Goal: Download file/media

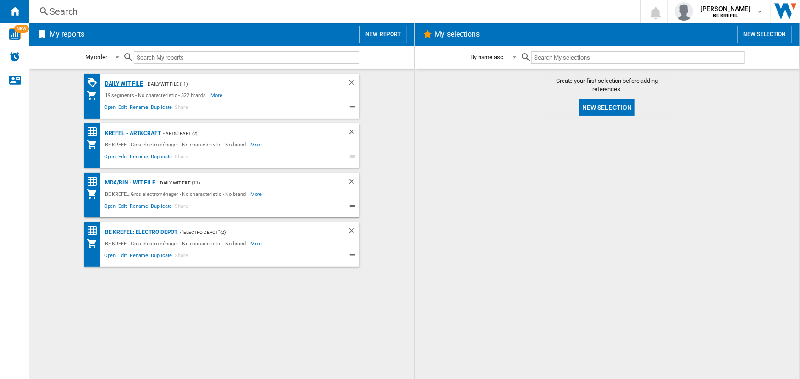
click at [130, 85] on div "Daily WIT file" at bounding box center [123, 83] width 41 height 11
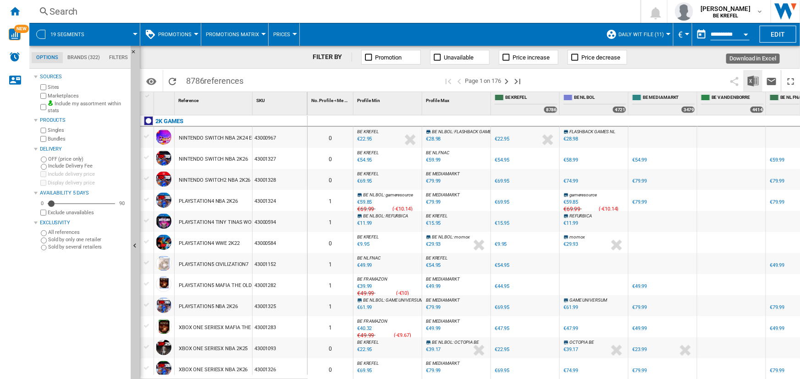
click at [749, 86] on img "Download in Excel" at bounding box center [752, 81] width 11 height 11
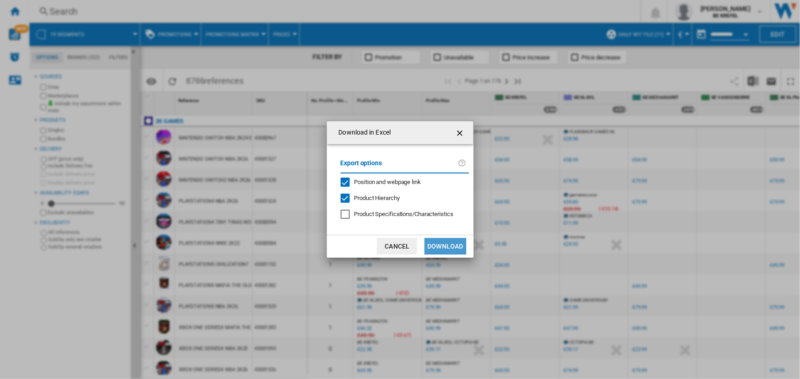
click at [431, 242] on button "Download" at bounding box center [444, 246] width 41 height 16
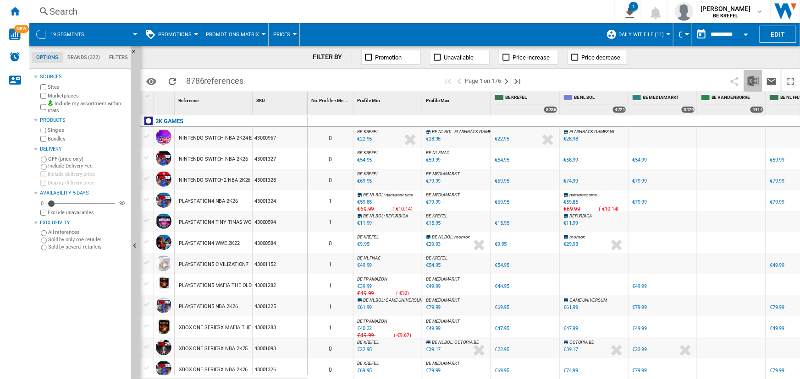
click at [752, 82] on img "Download in Excel" at bounding box center [752, 81] width 11 height 11
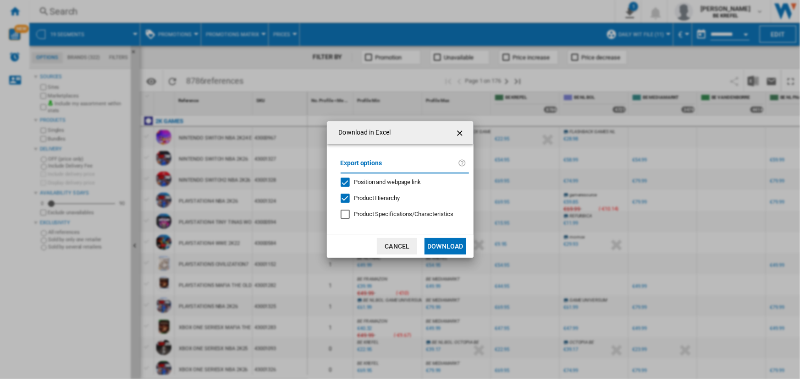
click at [460, 246] on button "Download" at bounding box center [444, 246] width 41 height 16
